Goal: Task Accomplishment & Management: Complete application form

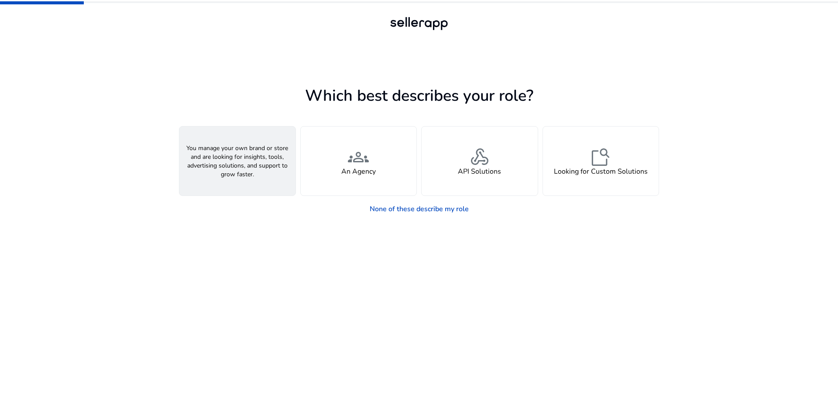
click at [254, 162] on div "person A Seller" at bounding box center [237, 161] width 116 height 69
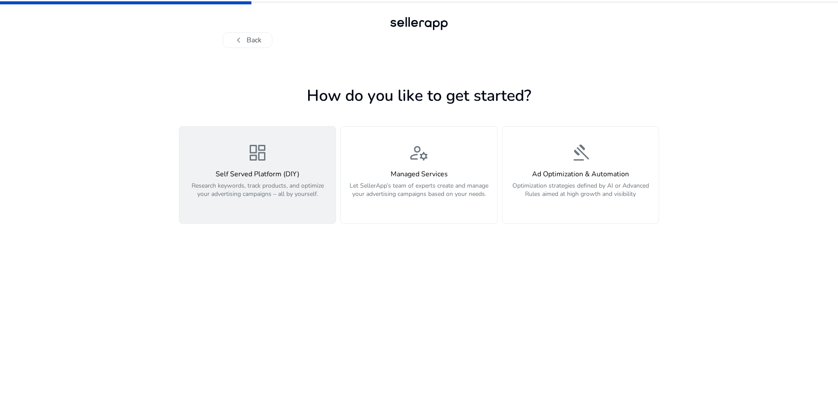
click at [289, 185] on p "Research keywords, track products, and optimize your advertising campaigns – al…" at bounding box center [258, 195] width 146 height 26
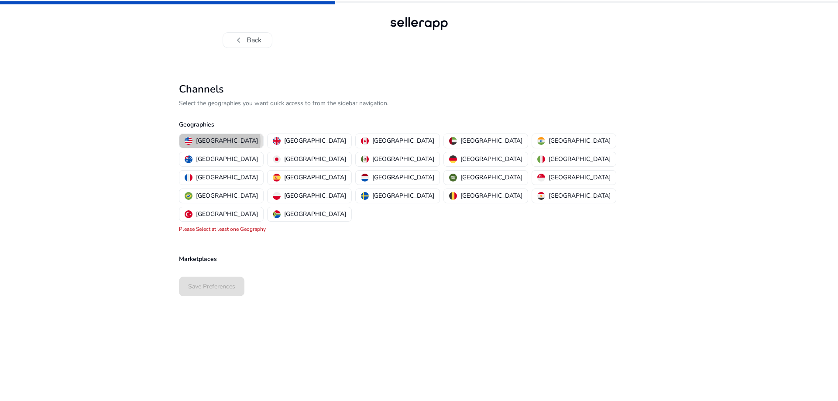
click at [220, 141] on p "[GEOGRAPHIC_DATA]" at bounding box center [227, 140] width 62 height 9
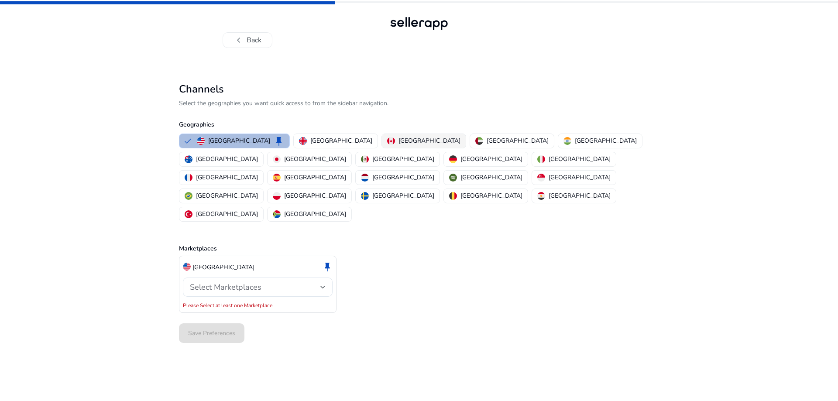
click at [382, 141] on button "Canada" at bounding box center [424, 141] width 84 height 14
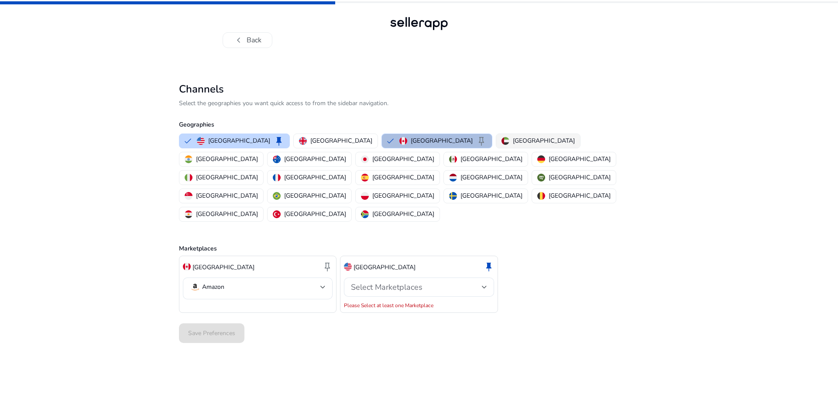
click at [496, 140] on button "United Arab Emirates" at bounding box center [538, 141] width 84 height 14
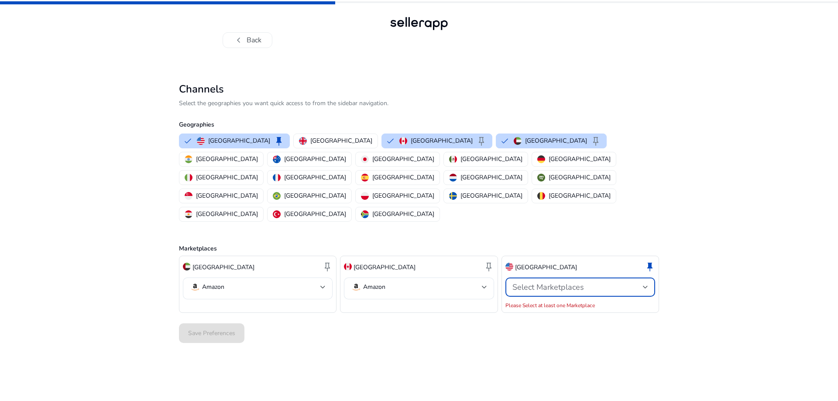
click at [543, 282] on span "Select Marketplaces" at bounding box center [548, 287] width 72 height 10
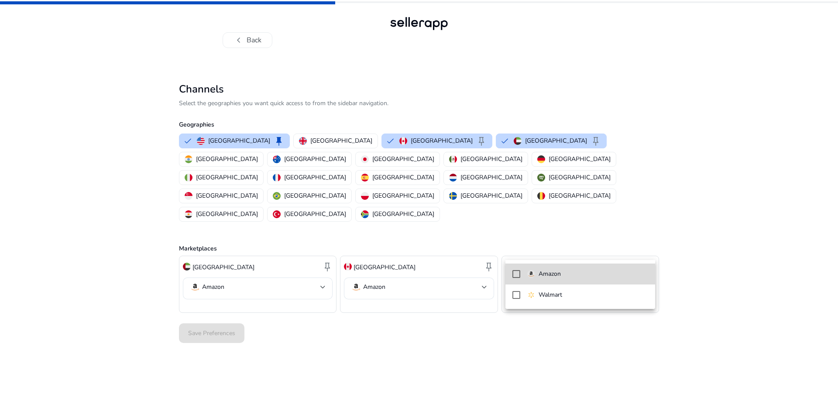
click at [517, 273] on mat-pseudo-checkbox at bounding box center [516, 274] width 8 height 8
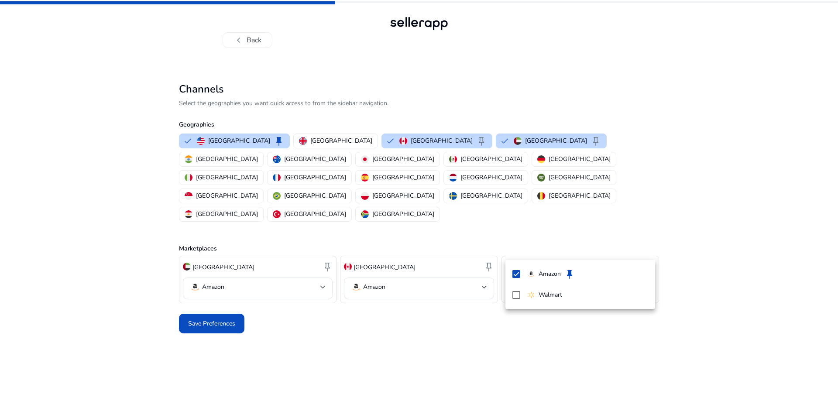
click at [437, 306] on div at bounding box center [419, 200] width 838 height 401
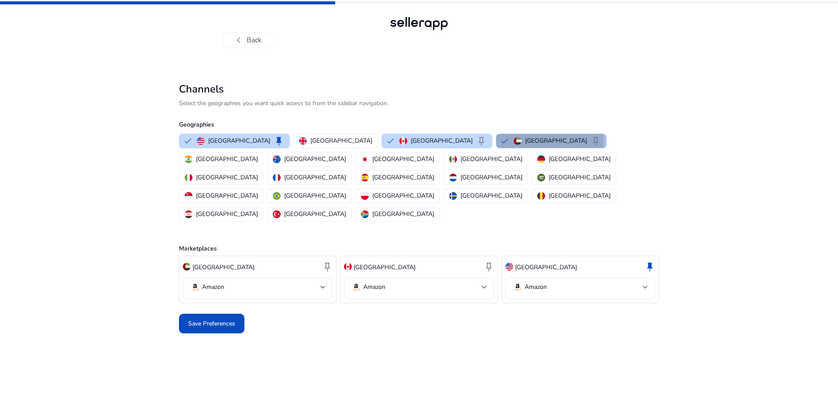
click at [525, 141] on p "United Arab Emirates" at bounding box center [556, 140] width 62 height 9
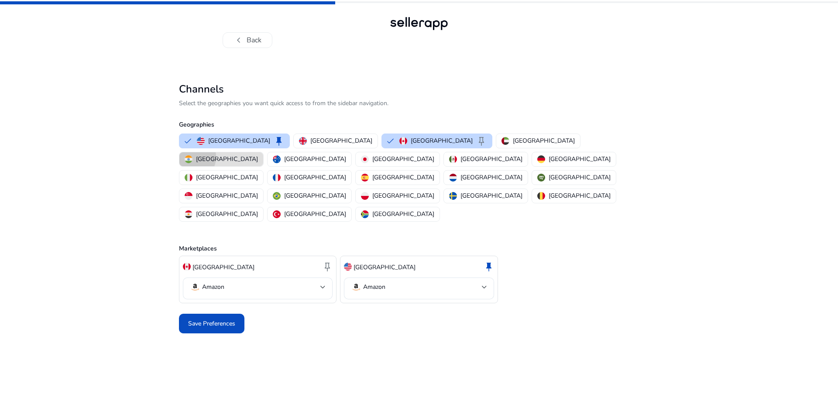
click at [193, 155] on img "button" at bounding box center [189, 159] width 8 height 8
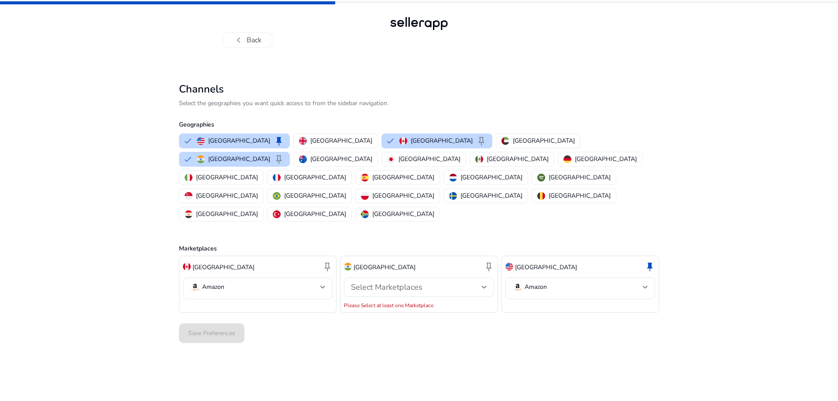
click at [373, 278] on div "Select Marketplaces" at bounding box center [419, 287] width 136 height 19
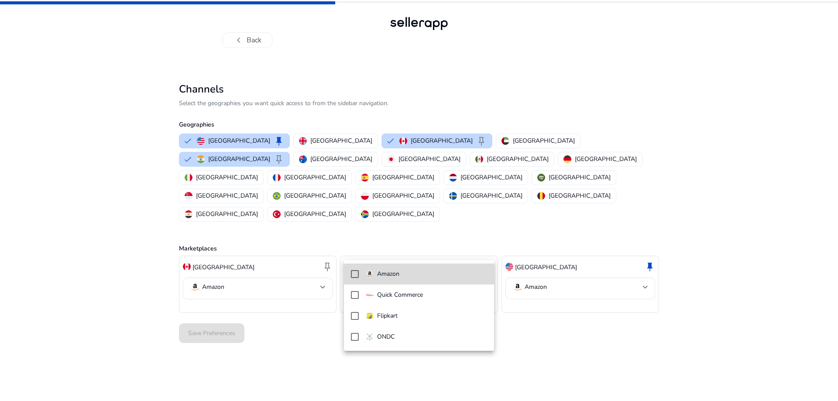
click at [354, 272] on mat-pseudo-checkbox at bounding box center [355, 274] width 8 height 8
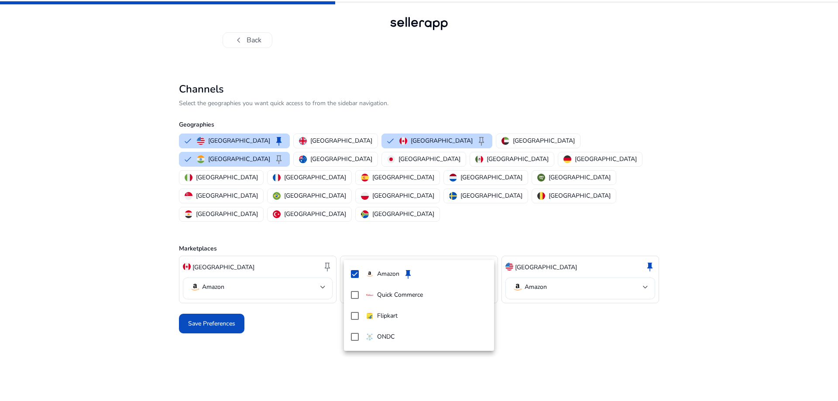
click at [270, 318] on div at bounding box center [419, 200] width 838 height 401
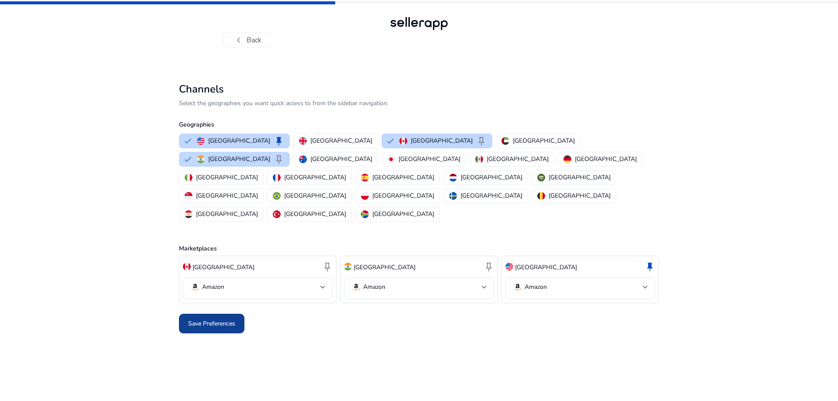
click at [234, 319] on span "Save Preferences" at bounding box center [211, 323] width 47 height 9
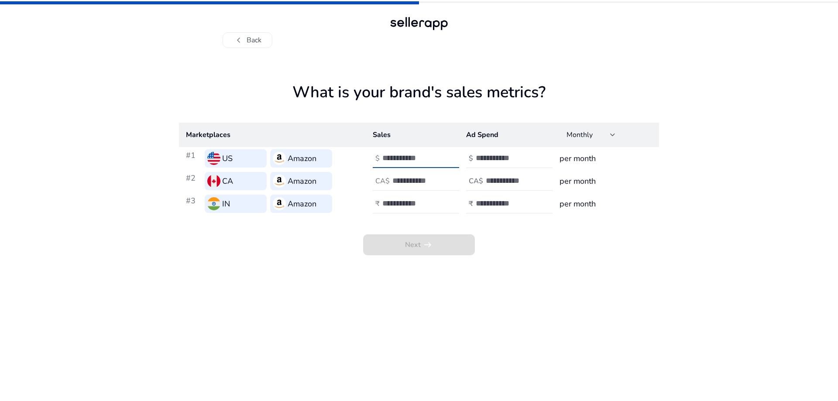
click at [411, 159] on input "number" at bounding box center [411, 158] width 59 height 10
click at [413, 179] on input "number" at bounding box center [421, 181] width 59 height 10
click at [605, 135] on div "Monthly" at bounding box center [589, 135] width 44 height 10
click at [585, 295] on div at bounding box center [419, 200] width 838 height 401
click at [404, 162] on input "number" at bounding box center [411, 158] width 59 height 10
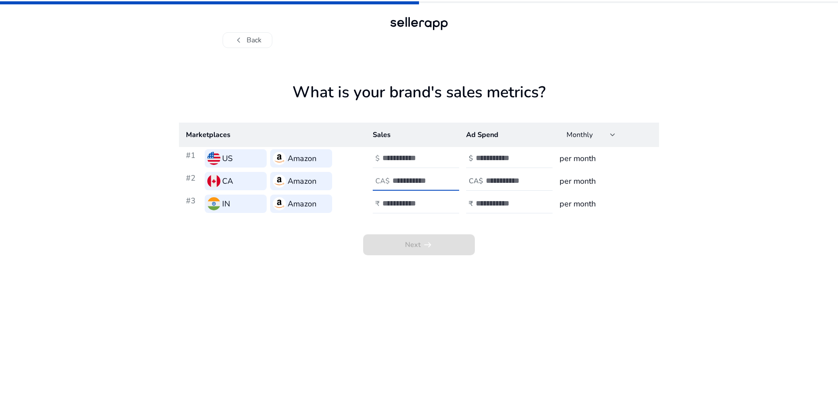
click at [409, 179] on input "number" at bounding box center [421, 181] width 59 height 10
click at [415, 207] on input "number" at bounding box center [411, 204] width 59 height 10
click at [512, 262] on app-sales-metrics "What is your brand's sales metrics? Marketplaces Sales Ad Spend Monthly #1 US A…" at bounding box center [419, 242] width 480 height 318
click at [248, 37] on button "chevron_left Back" at bounding box center [248, 40] width 50 height 16
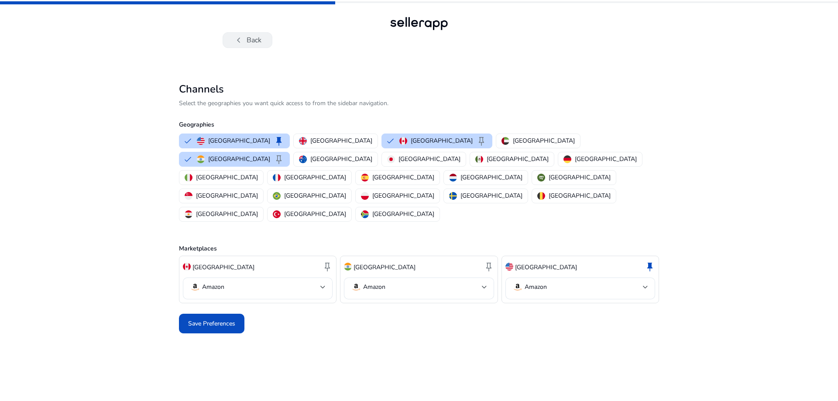
click at [247, 41] on button "chevron_left Back" at bounding box center [248, 40] width 50 height 16
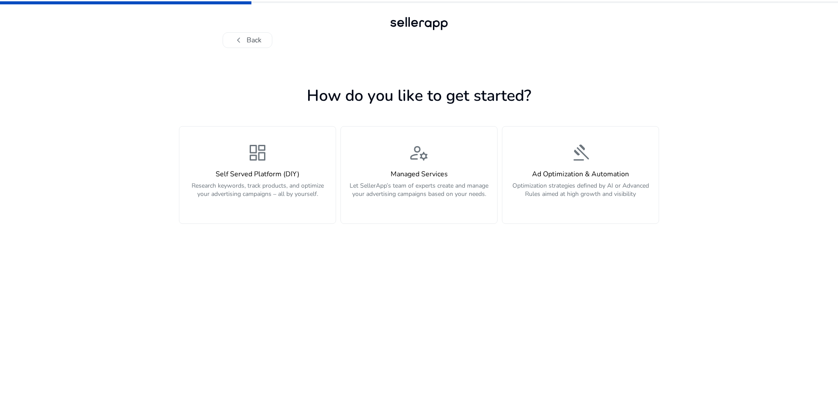
click at [247, 41] on button "chevron_left Back" at bounding box center [248, 40] width 50 height 16
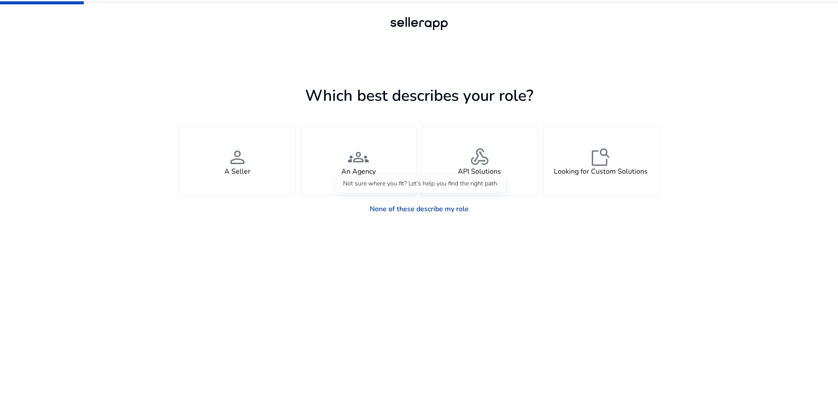
click at [416, 209] on link "None of these describe my role" at bounding box center [419, 208] width 113 height 17
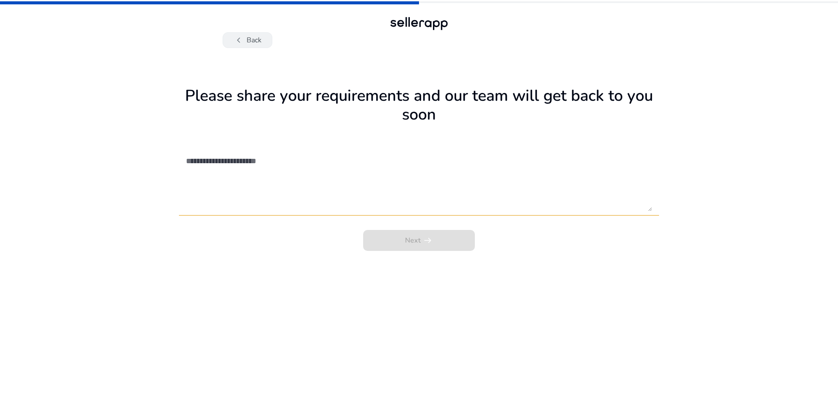
click at [247, 42] on button "chevron_left Back" at bounding box center [248, 40] width 50 height 16
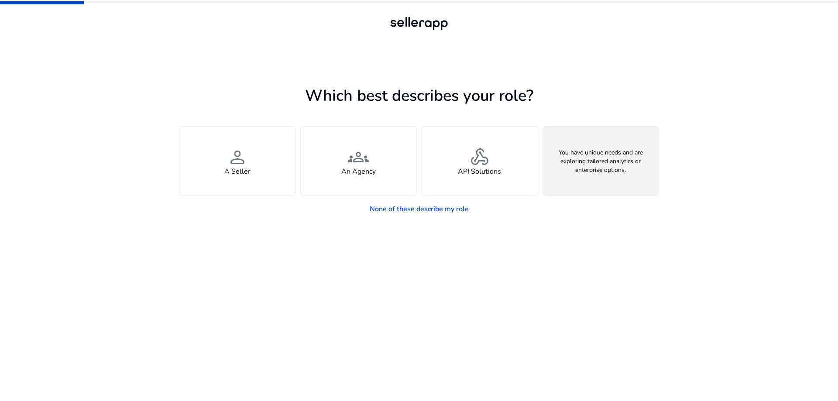
click at [582, 163] on div "feature_search Looking for Custom Solutions" at bounding box center [601, 161] width 116 height 69
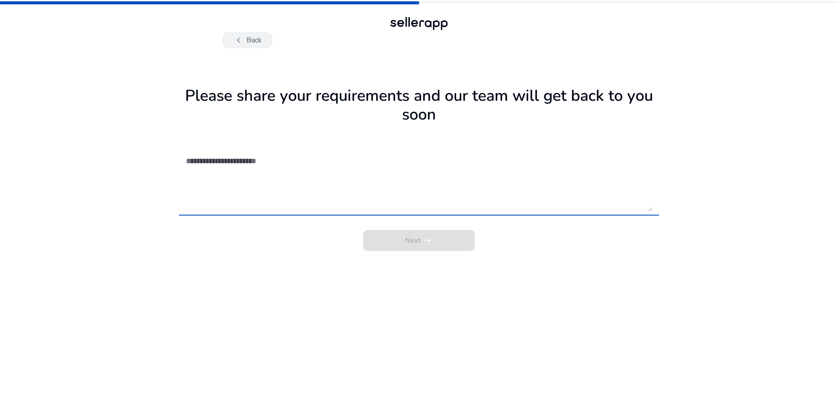
click at [258, 38] on button "chevron_left Back" at bounding box center [248, 40] width 50 height 16
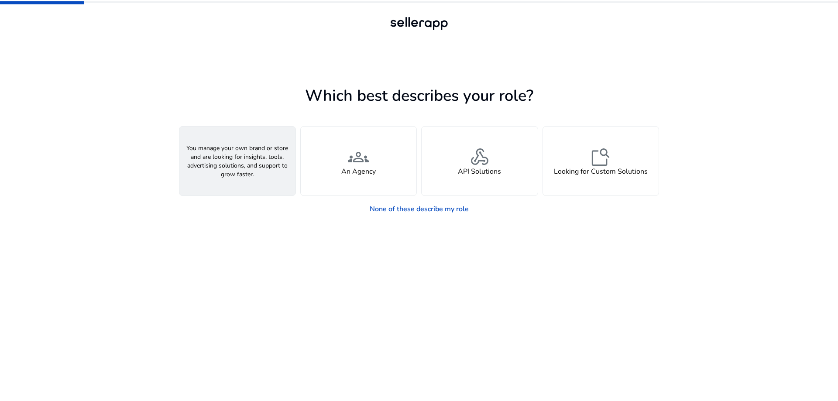
click at [254, 158] on div "person A Seller" at bounding box center [237, 161] width 116 height 69
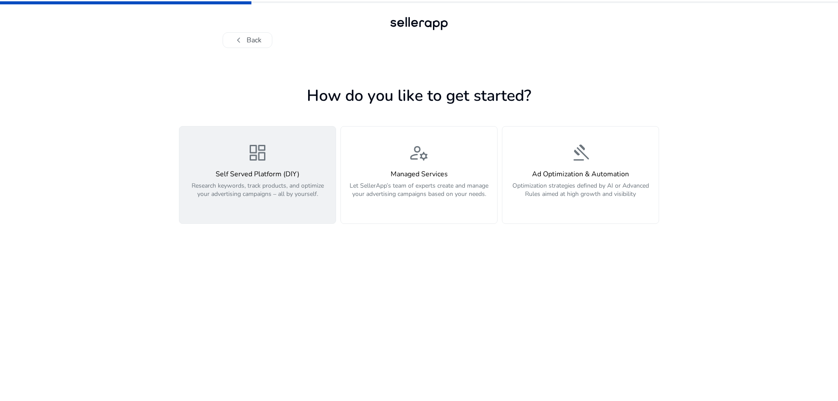
click at [299, 172] on h4 "Self Served Platform (DIY)" at bounding box center [258, 174] width 146 height 8
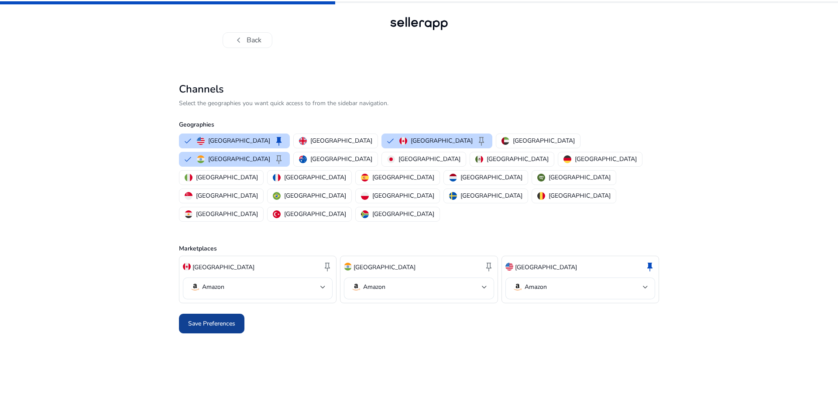
click at [224, 319] on span "Save Preferences" at bounding box center [211, 323] width 47 height 9
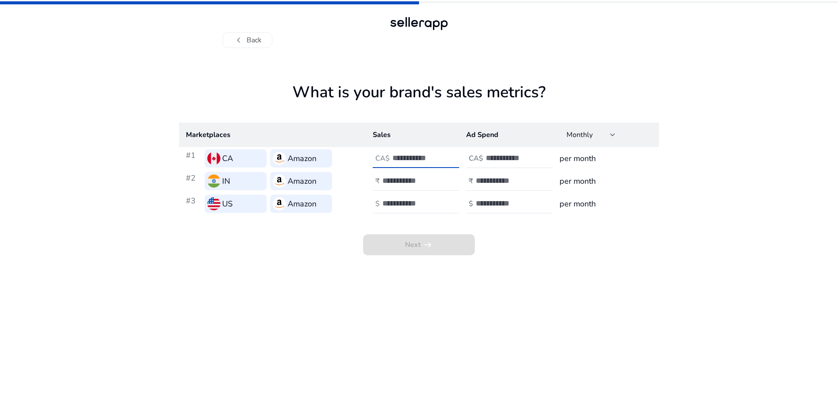
click at [403, 159] on input "number" at bounding box center [421, 158] width 59 height 10
type input "**"
click at [404, 179] on input "number" at bounding box center [411, 181] width 59 height 10
type input "**"
click at [403, 205] on input "number" at bounding box center [411, 204] width 59 height 10
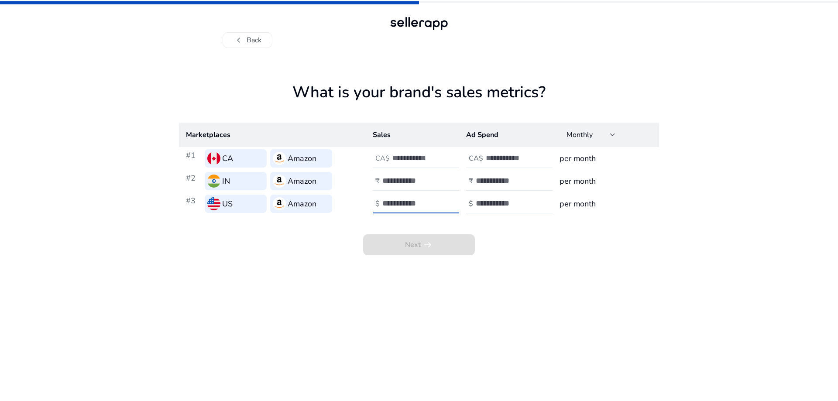
type input "**"
click at [491, 158] on input "number" at bounding box center [515, 158] width 59 height 10
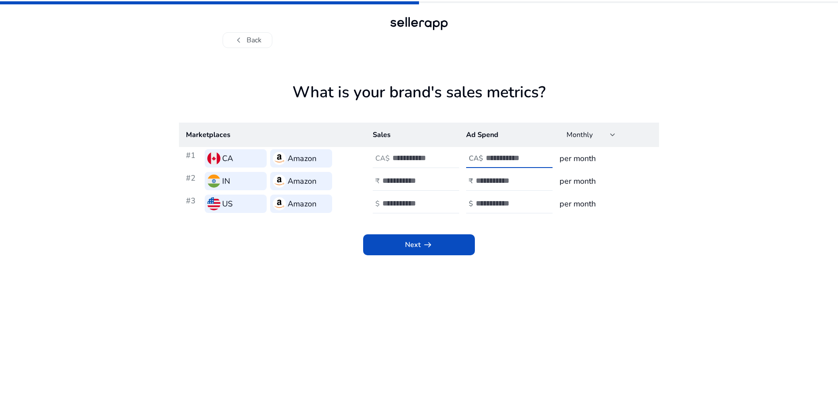
type input "**"
click at [493, 179] on input "number" at bounding box center [505, 181] width 59 height 10
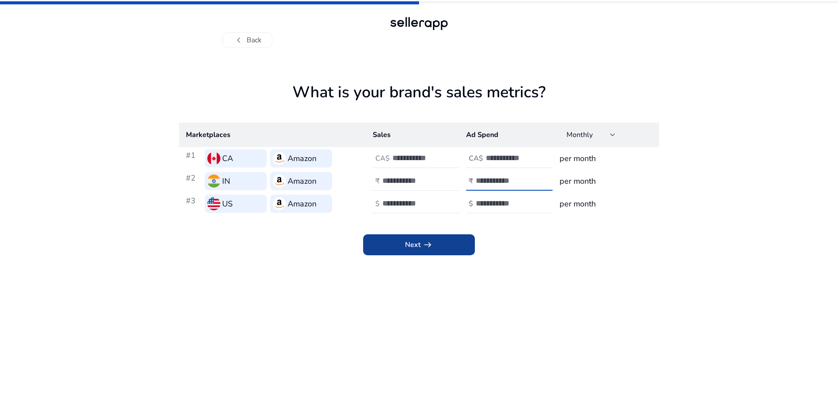
click at [427, 244] on span "arrow_right_alt" at bounding box center [428, 245] width 10 height 10
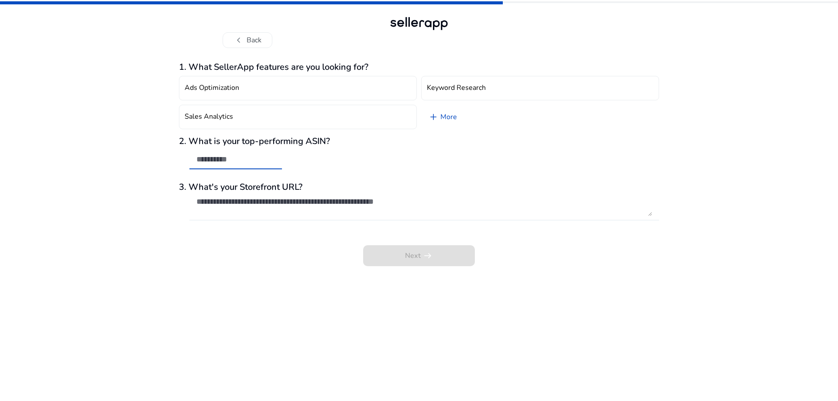
click at [258, 162] on input "text" at bounding box center [235, 160] width 79 height 10
click at [317, 208] on textarea at bounding box center [424, 206] width 456 height 19
click at [433, 254] on div "Next arrow_right_alt" at bounding box center [419, 249] width 480 height 33
click at [241, 41] on span "chevron_left" at bounding box center [239, 40] width 10 height 10
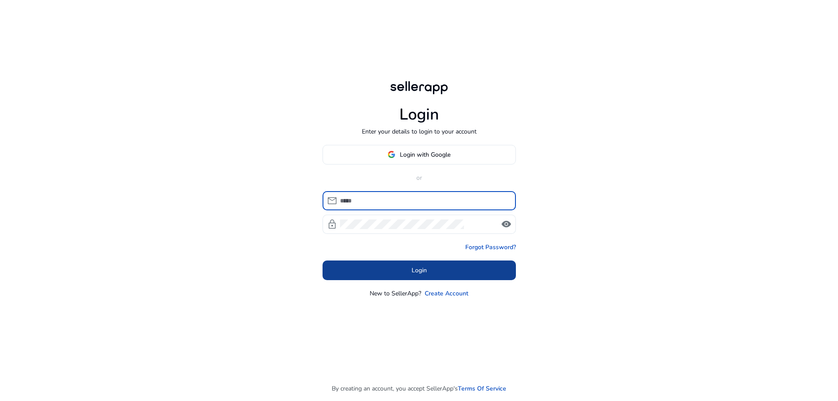
type input "**********"
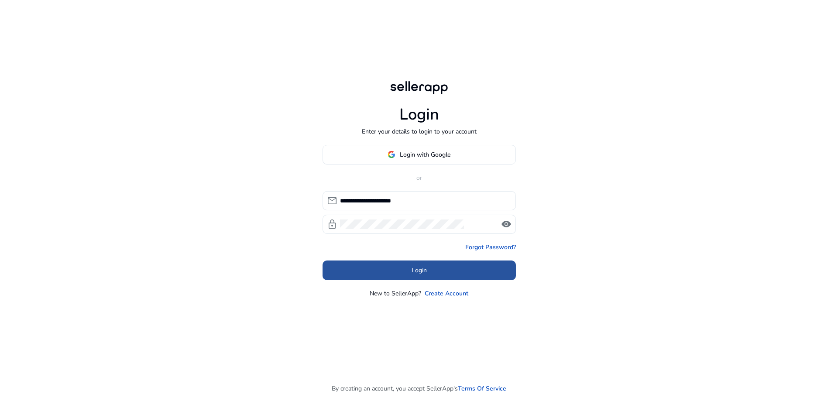
click at [405, 274] on span at bounding box center [419, 270] width 193 height 21
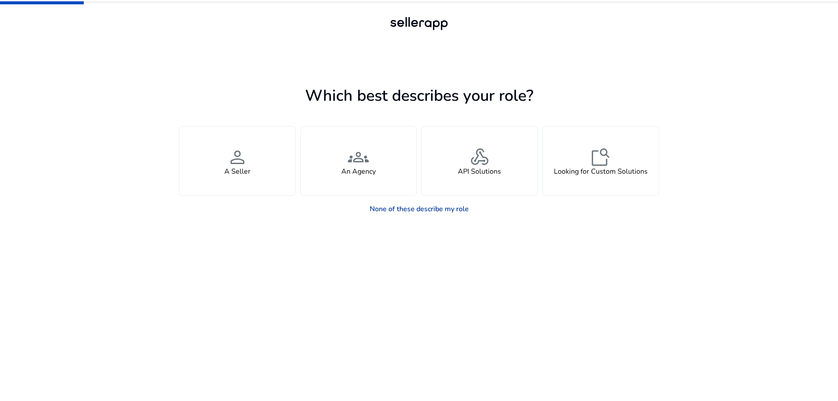
click at [404, 210] on link "None of these describe my role" at bounding box center [419, 208] width 113 height 17
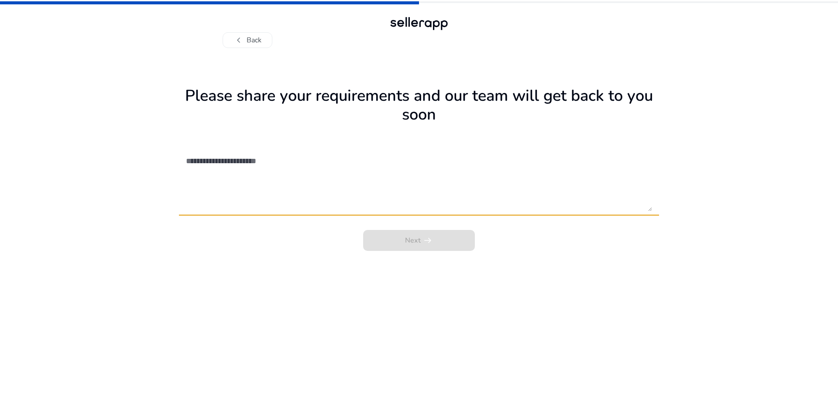
click at [272, 165] on textarea at bounding box center [419, 180] width 466 height 62
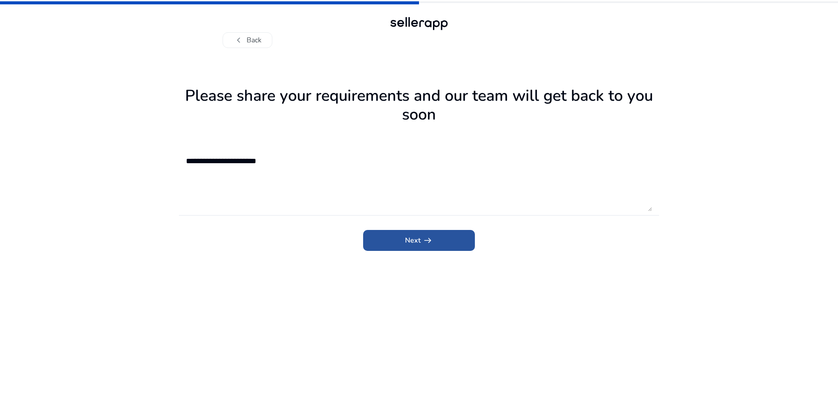
click at [388, 243] on span "submit" at bounding box center [419, 240] width 112 height 21
click at [0, 0] on span "**********" at bounding box center [0, 0] width 0 height 0
type textarea "**********"
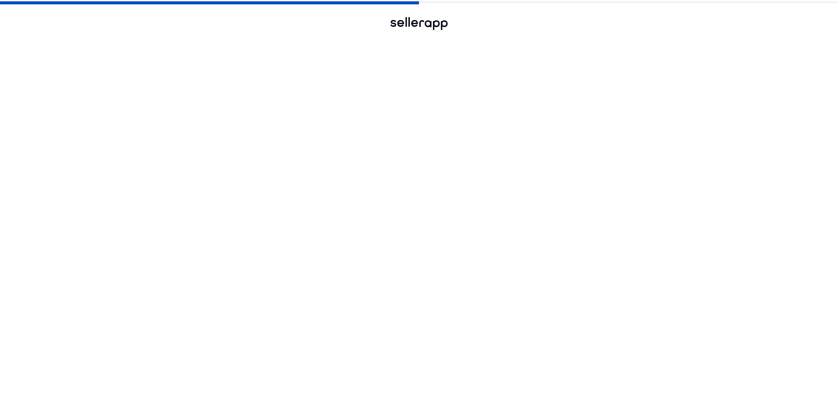
click at [396, 202] on textarea "**********" at bounding box center [419, 180] width 466 height 62
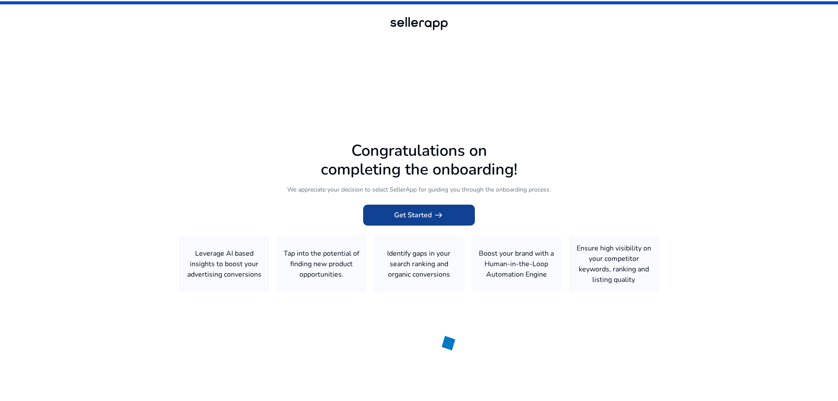
click at [425, 215] on span "Get Started arrow_right_alt" at bounding box center [419, 215] width 50 height 10
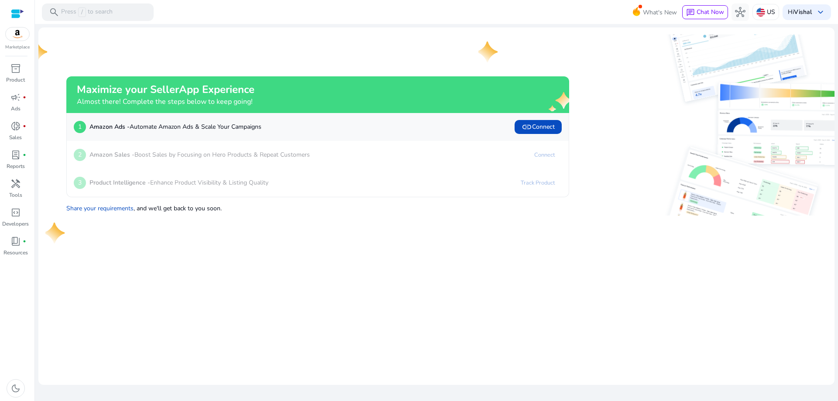
click at [372, 265] on mat-card "Maximize your SellerApp Experience Almost there! Complete the steps below to ke…" at bounding box center [436, 207] width 796 height 358
click at [18, 69] on span "inventory_2" at bounding box center [15, 68] width 10 height 10
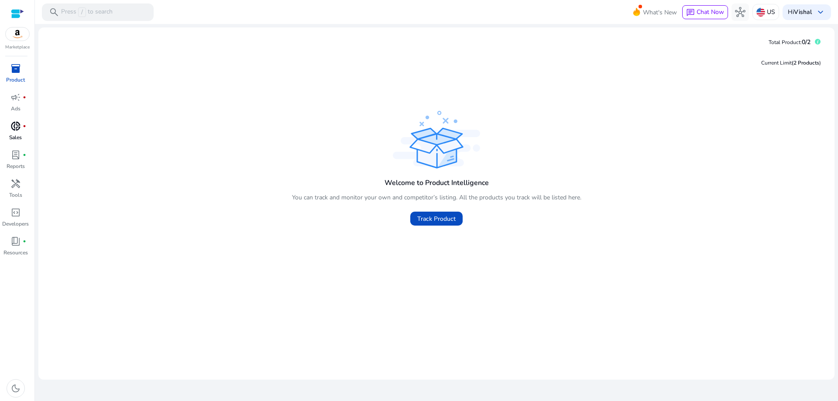
click at [17, 129] on span "donut_small" at bounding box center [15, 126] width 10 height 10
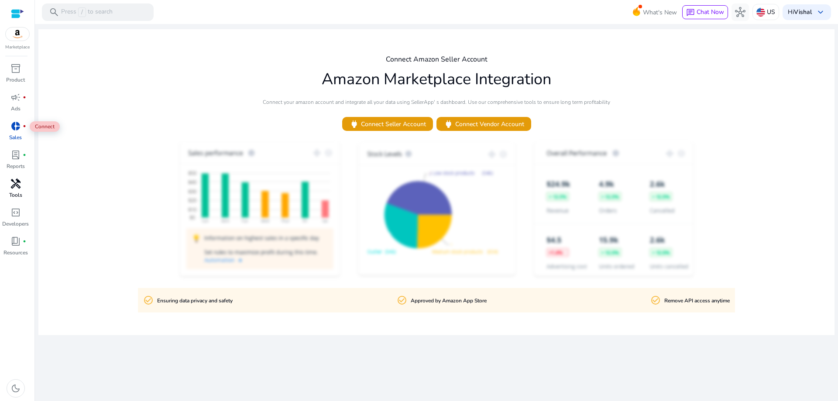
click at [14, 185] on span "handyman" at bounding box center [15, 184] width 10 height 10
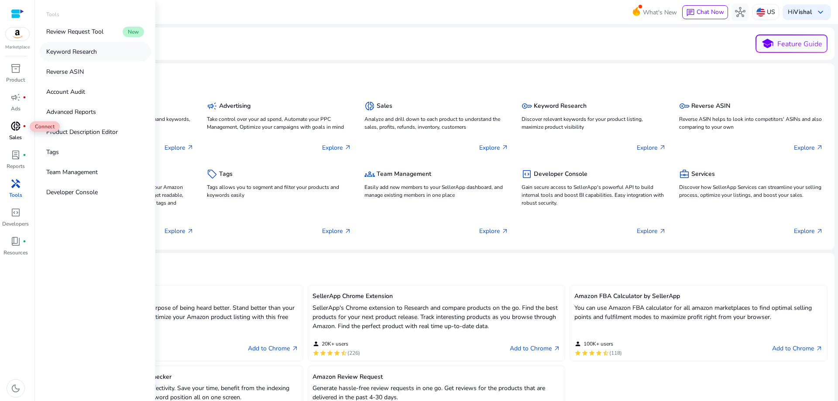
click at [76, 51] on p "Keyword Research" at bounding box center [71, 51] width 51 height 9
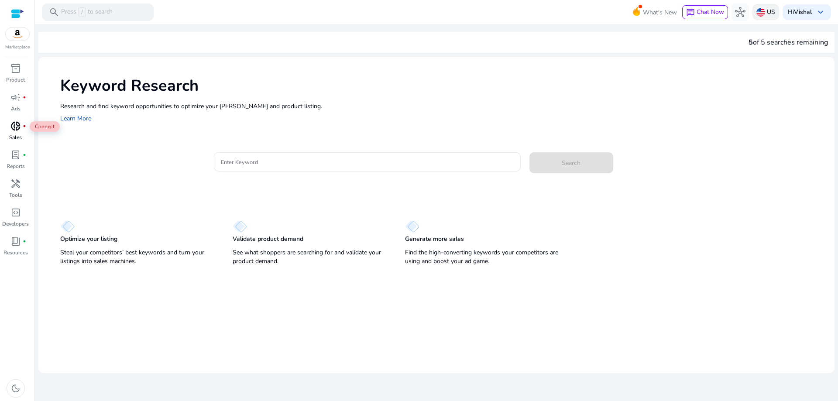
click at [760, 16] on img at bounding box center [761, 12] width 9 height 9
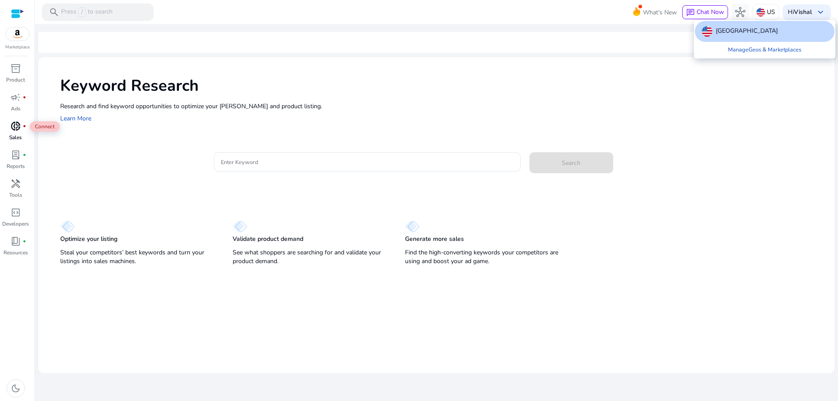
click at [563, 41] on div at bounding box center [419, 200] width 838 height 401
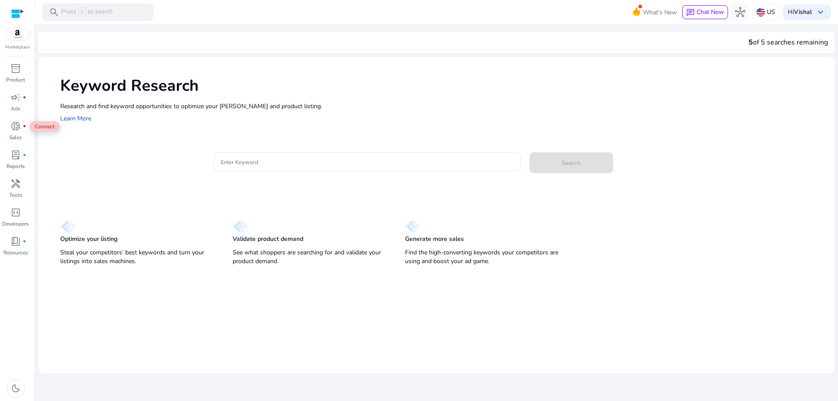
click at [16, 158] on span "lab_profile" at bounding box center [15, 155] width 10 height 10
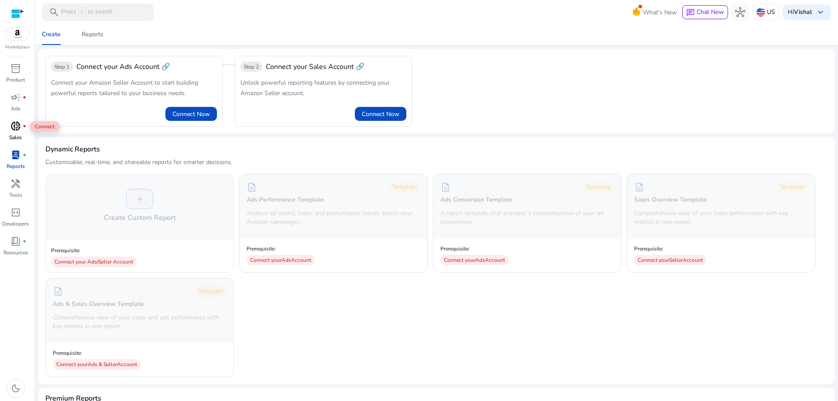
click at [14, 127] on span "donut_small" at bounding box center [15, 126] width 10 height 10
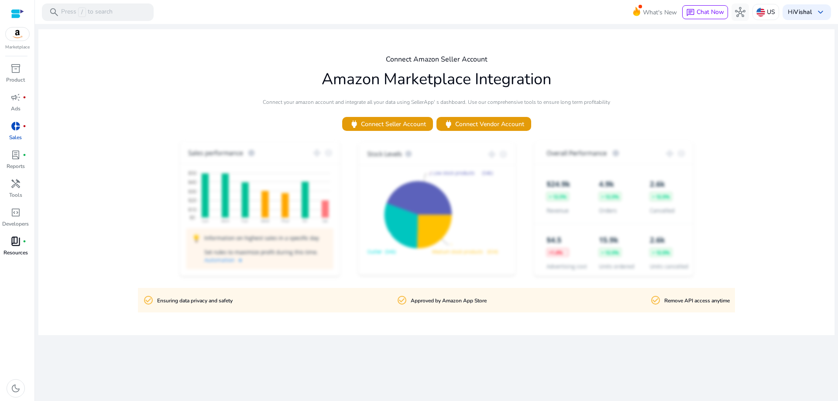
click at [12, 241] on span "book_4" at bounding box center [15, 241] width 10 height 10
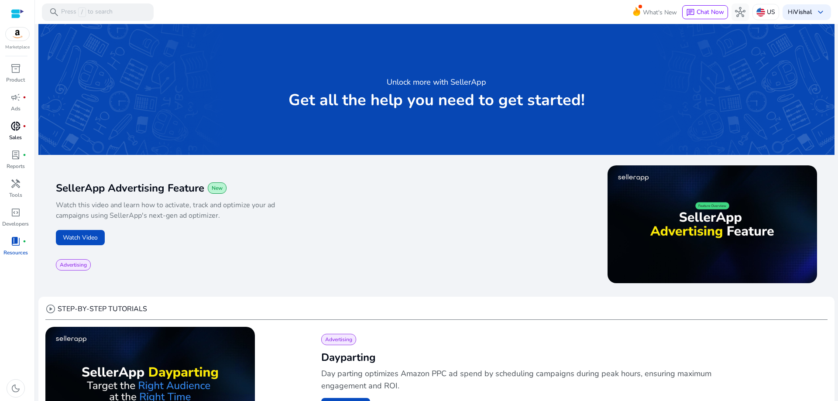
click at [15, 12] on div at bounding box center [17, 14] width 13 height 10
